Goal: Find specific page/section

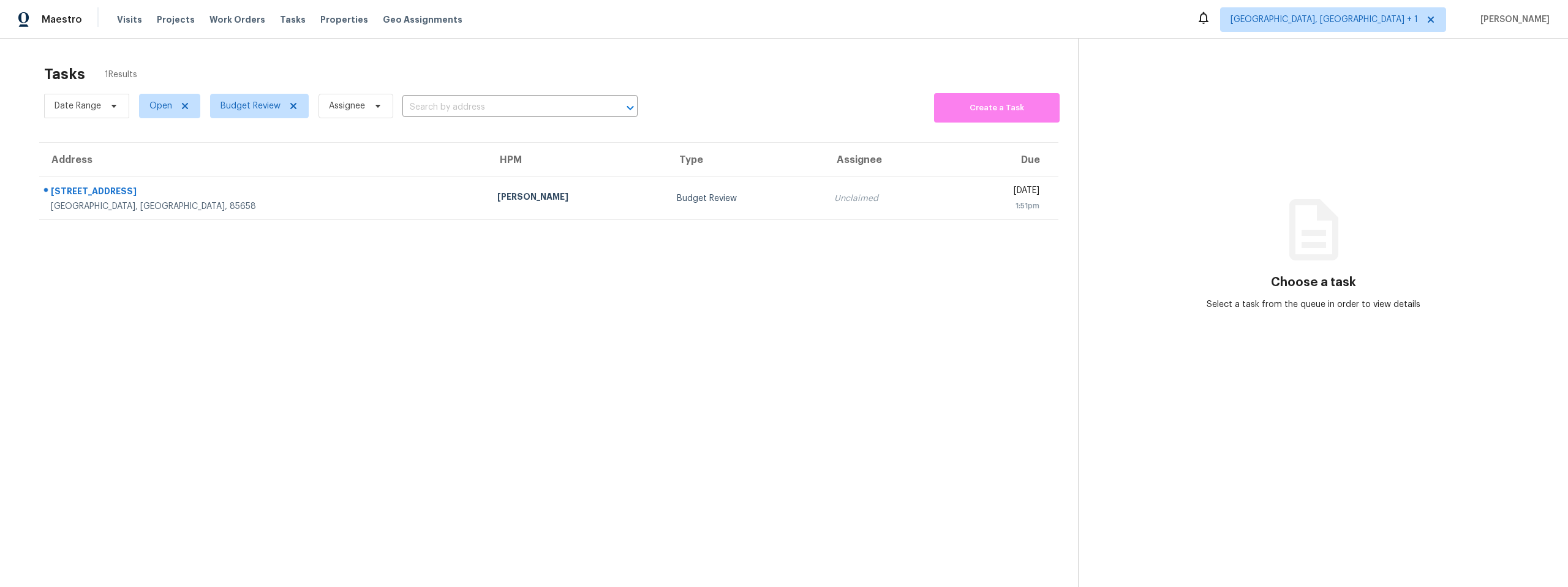
click at [420, 56] on div "Tasks 1 Results Date Range Open Budget Review Assignee ​ Create a Task Address …" at bounding box center [784, 332] width 1568 height 587
click at [310, 279] on section "Tasks 1 Results Date Range Open Budget Review Assignee ​ Create a Task Address …" at bounding box center [549, 341] width 1058 height 567
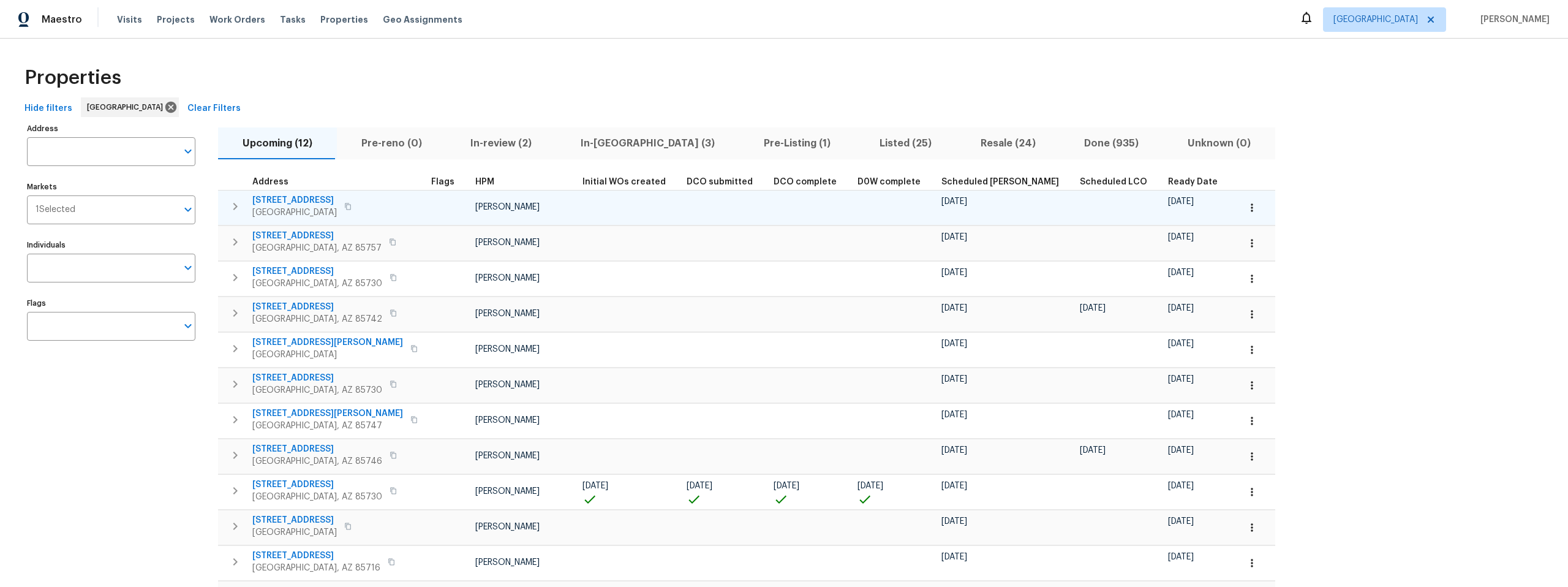
scroll to position [80, 0]
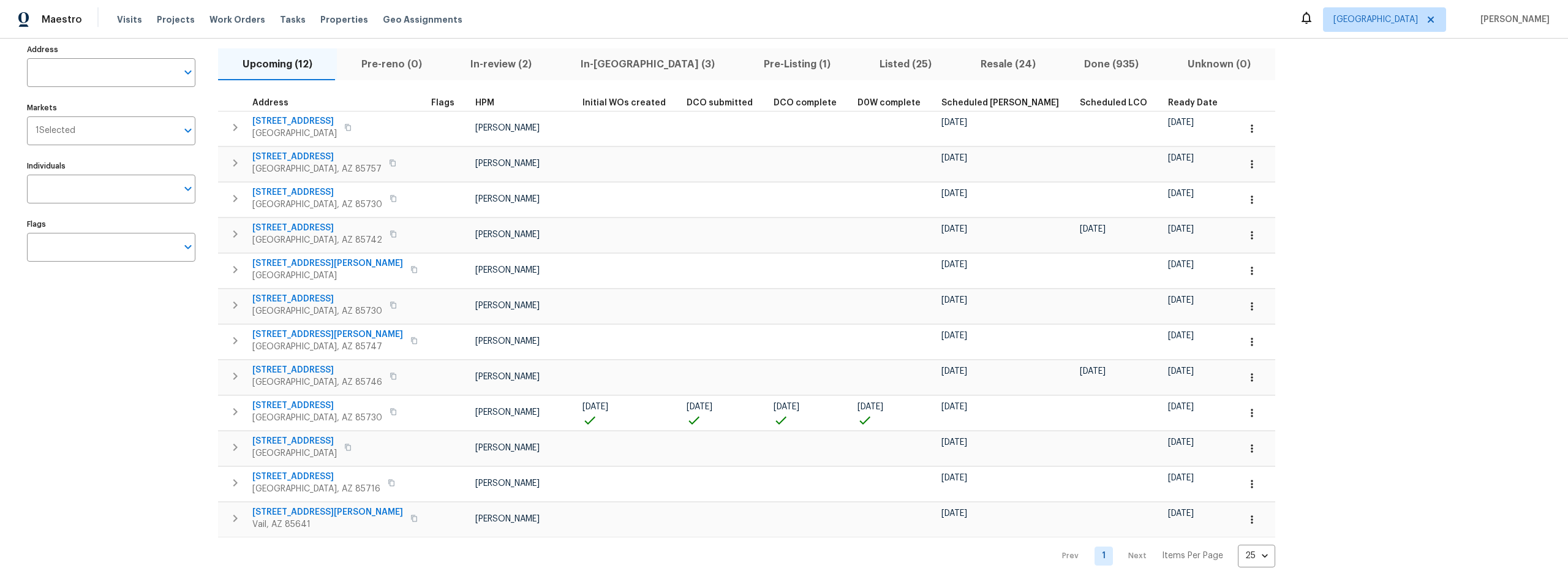
click at [863, 57] on span "Listed (25)" at bounding box center [906, 64] width 87 height 17
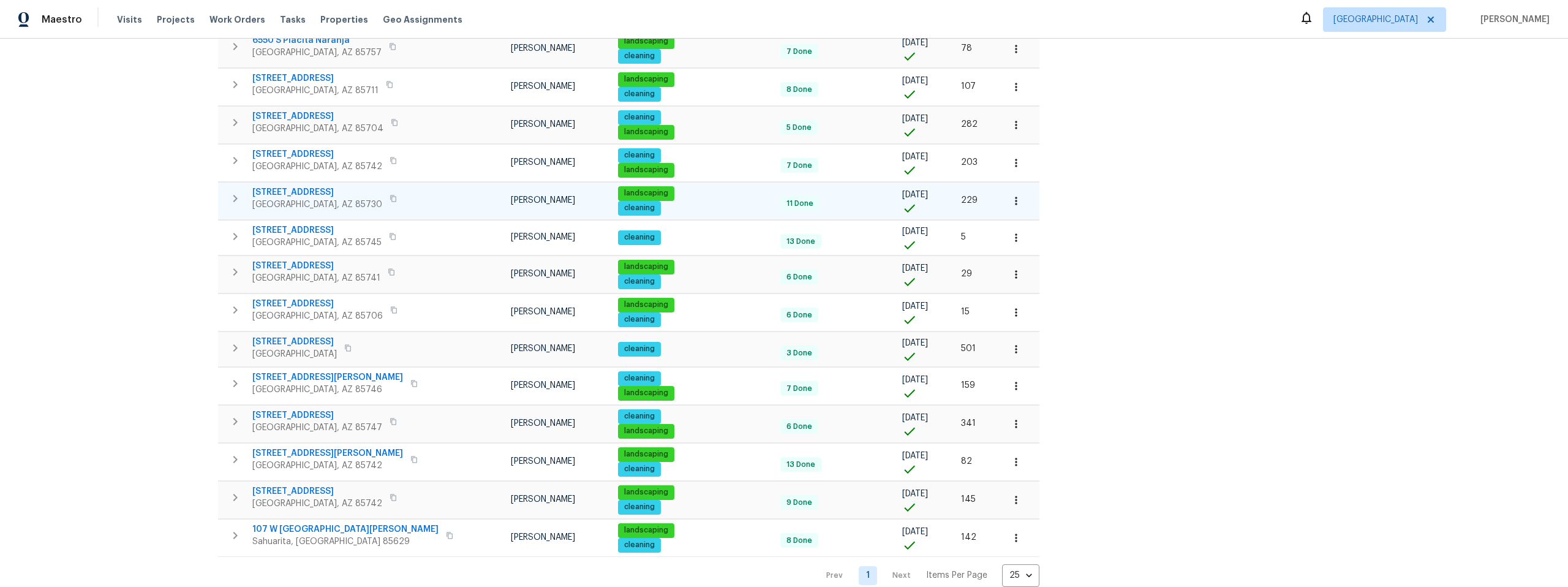
scroll to position [453, 0]
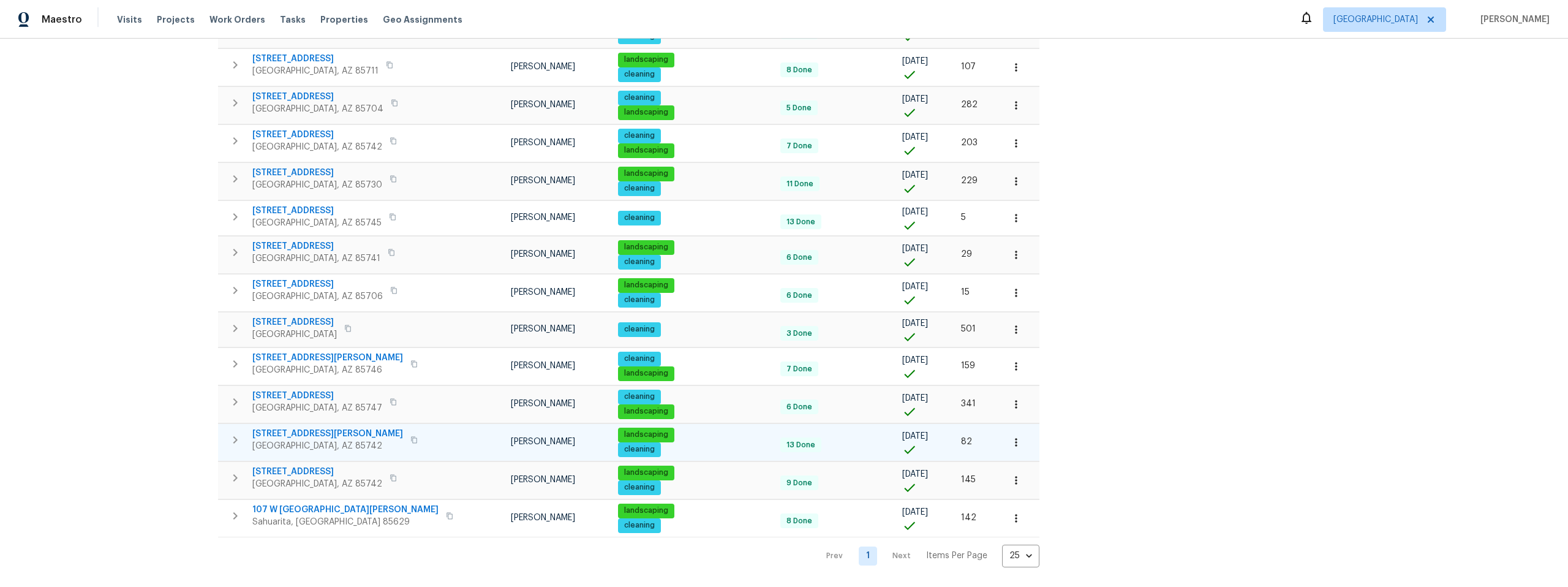
click at [304, 428] on span "[STREET_ADDRESS][PERSON_NAME]" at bounding box center [328, 433] width 151 height 12
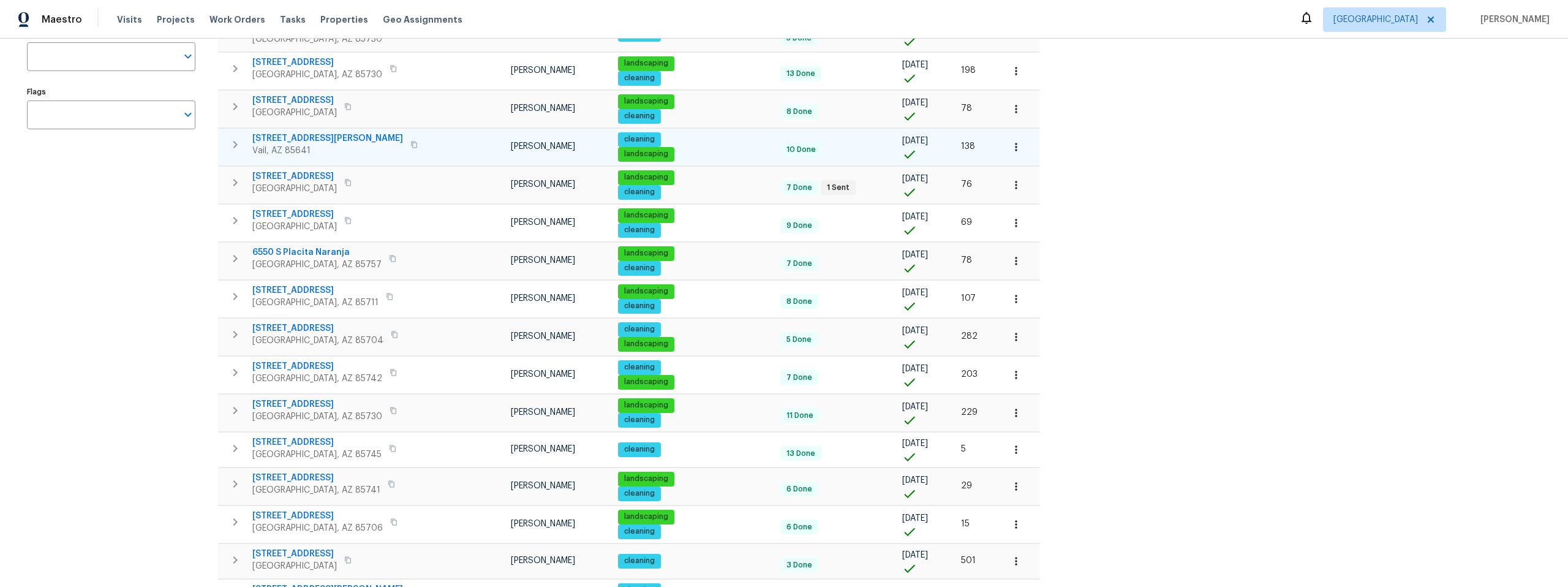
scroll to position [0, 0]
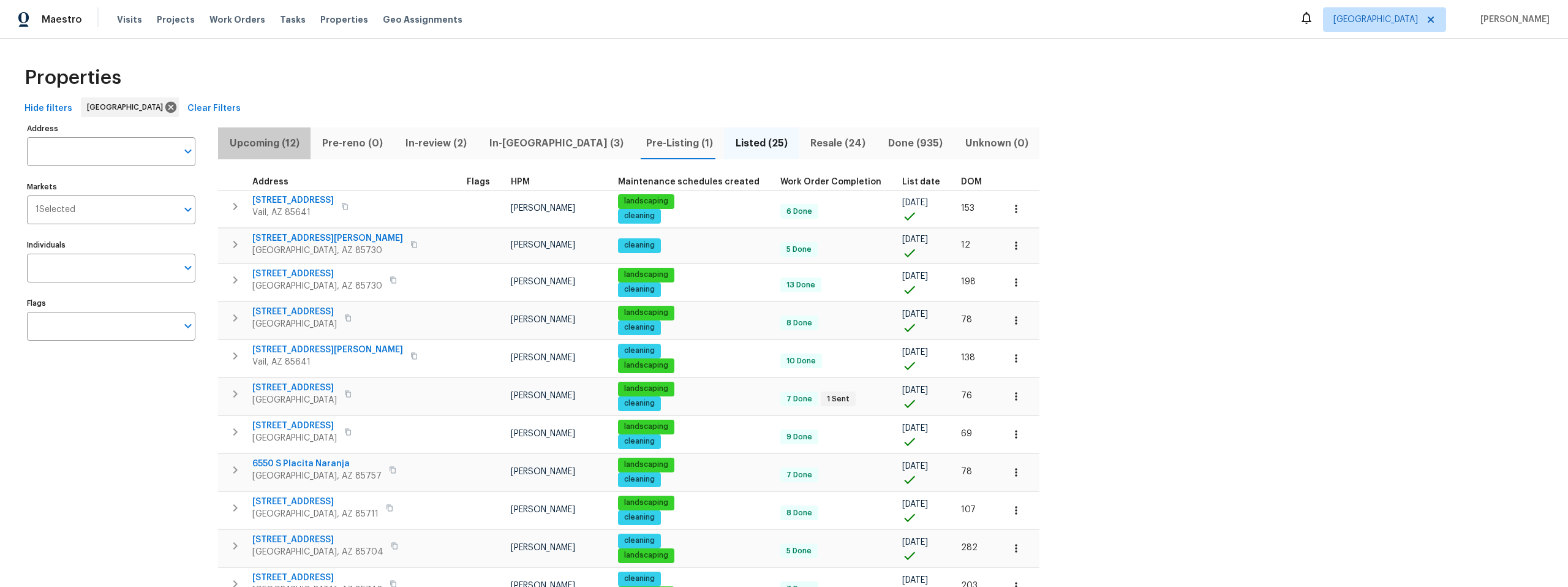
click at [266, 142] on span "Upcoming (12)" at bounding box center [265, 143] width 78 height 17
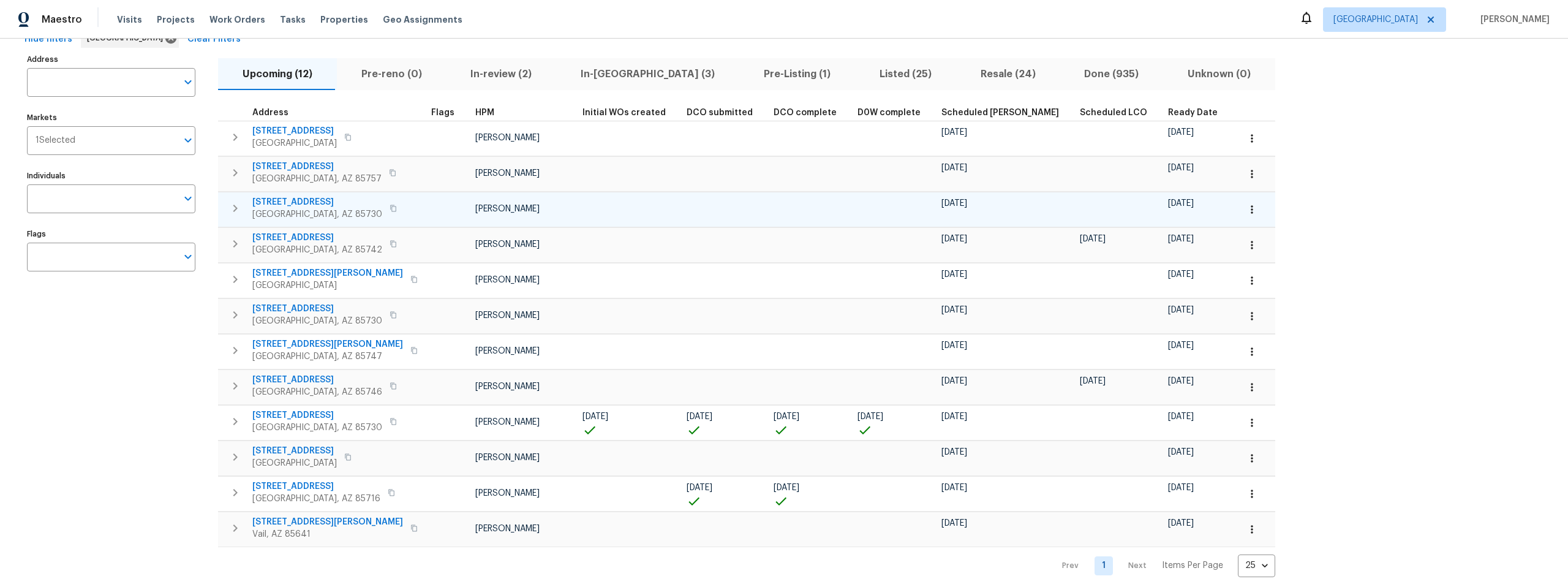
scroll to position [88, 0]
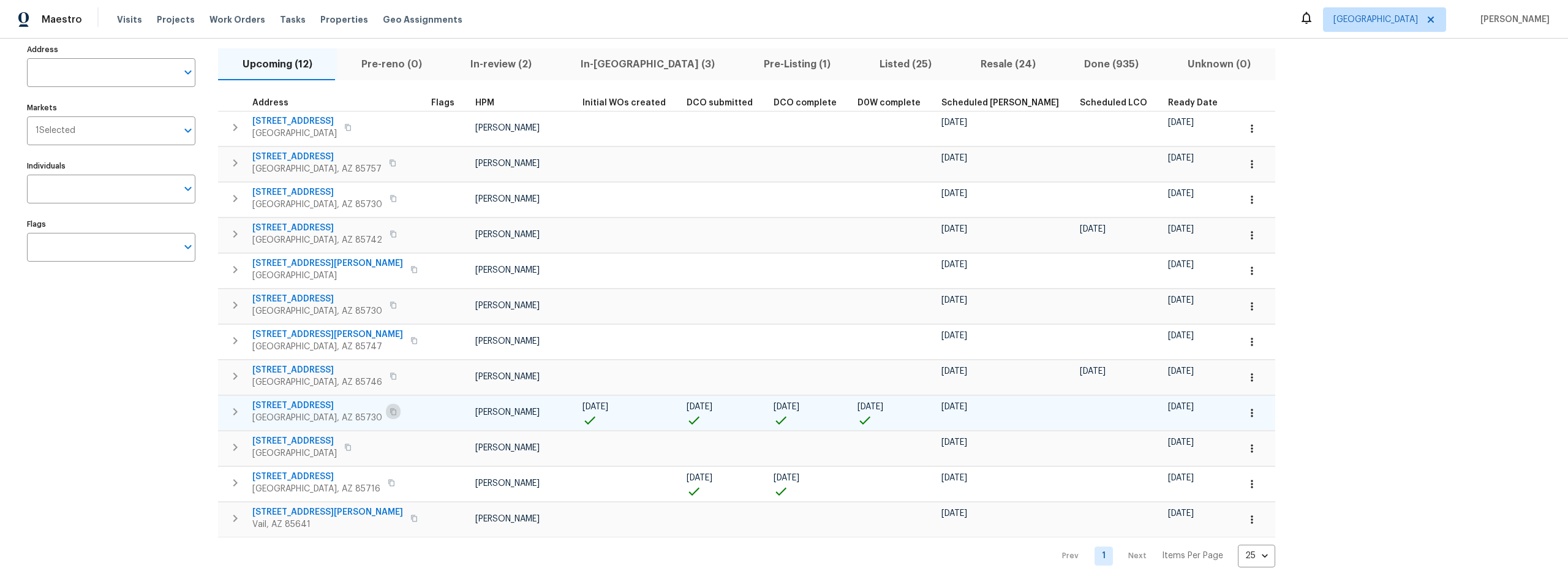
click at [390, 408] on icon "button" at bounding box center [394, 411] width 6 height 6
click at [390, 408] on icon "button" at bounding box center [393, 411] width 7 height 7
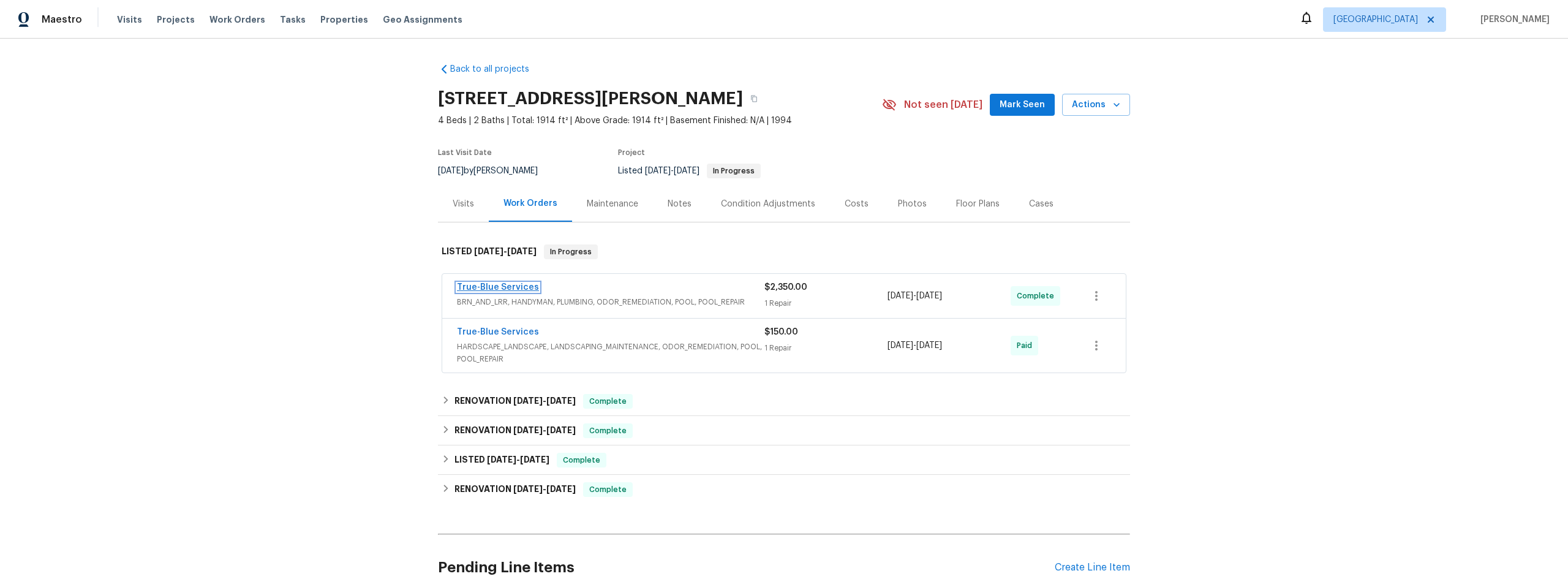
click at [497, 288] on link "True-Blue Services" at bounding box center [498, 287] width 82 height 9
